Goal: Register for event/course

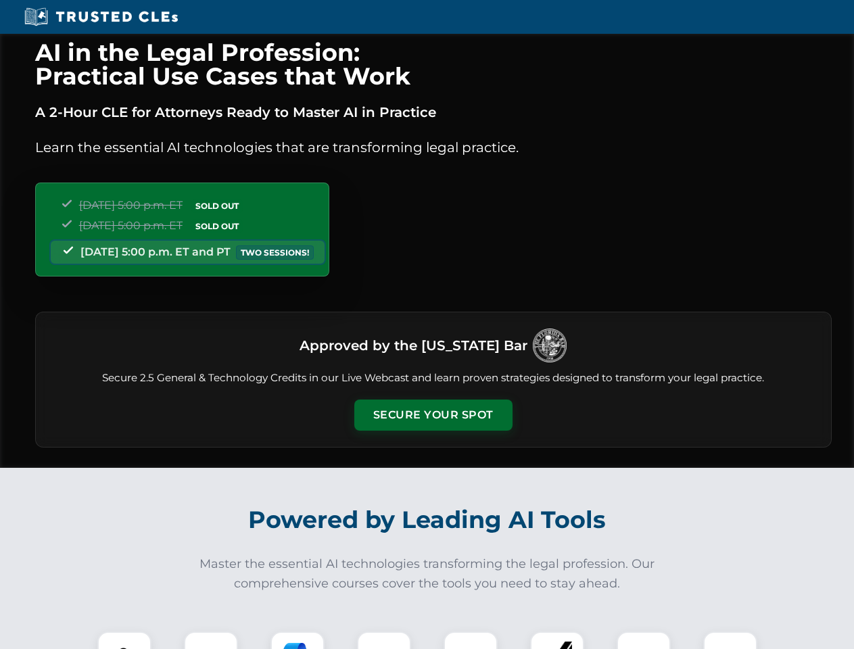
click at [433, 415] on button "Secure Your Spot" at bounding box center [433, 415] width 158 height 31
click at [124, 640] on img at bounding box center [124, 658] width 39 height 39
click at [211, 640] on div at bounding box center [211, 659] width 54 height 54
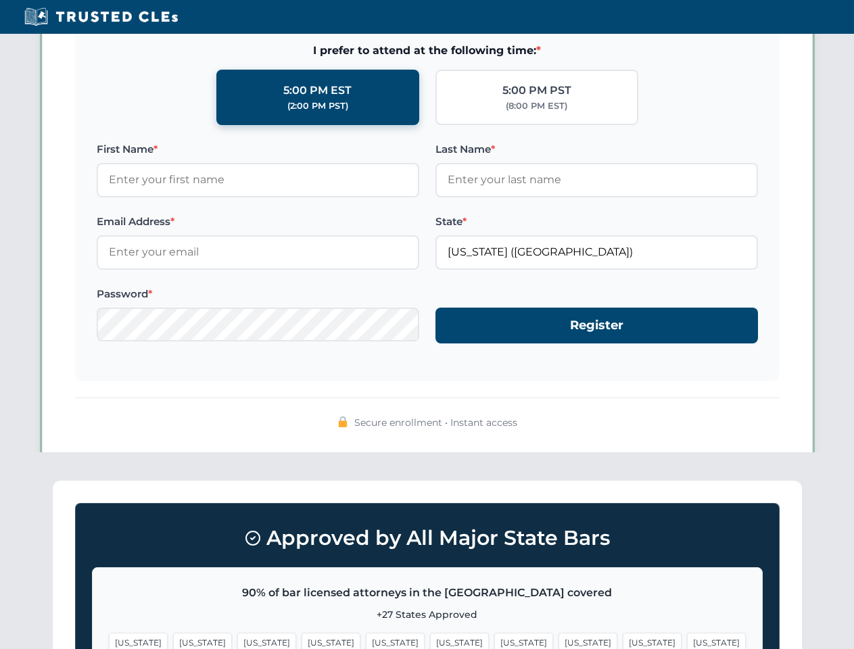
click at [623, 640] on span "[US_STATE]" at bounding box center [652, 643] width 59 height 20
